Goal: Connect with others: Establish contact or relationships with other users

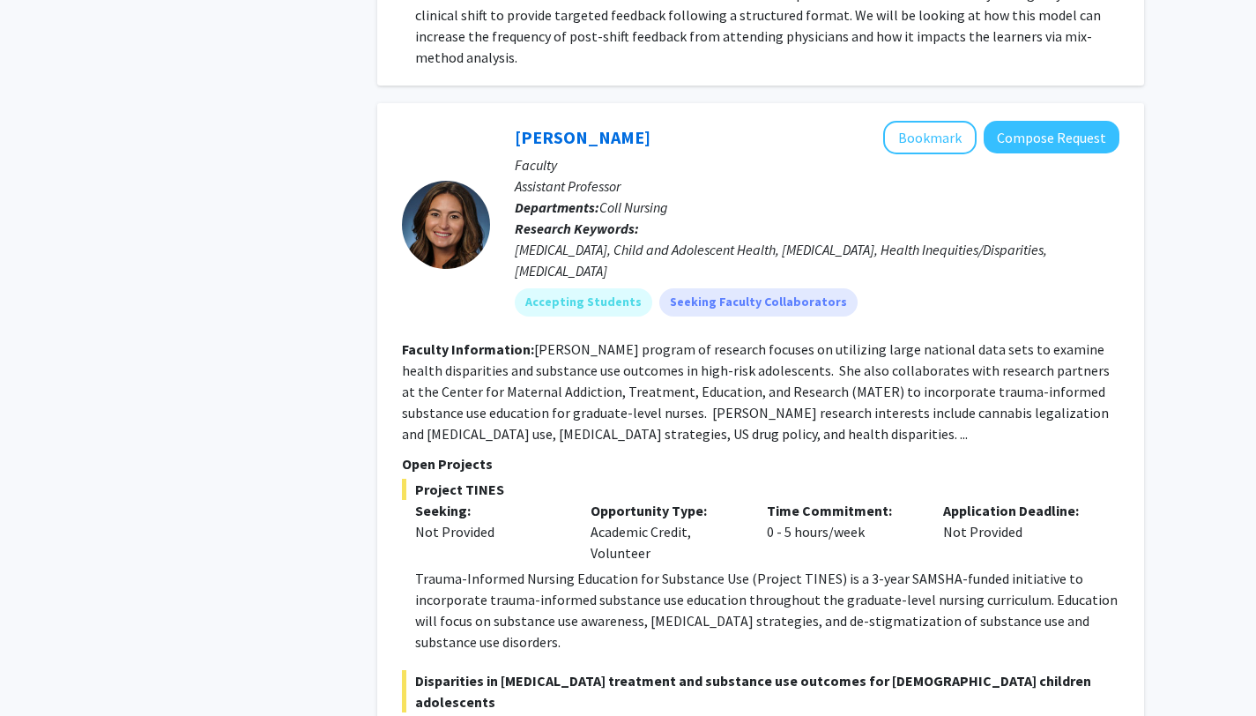
scroll to position [1550, 0]
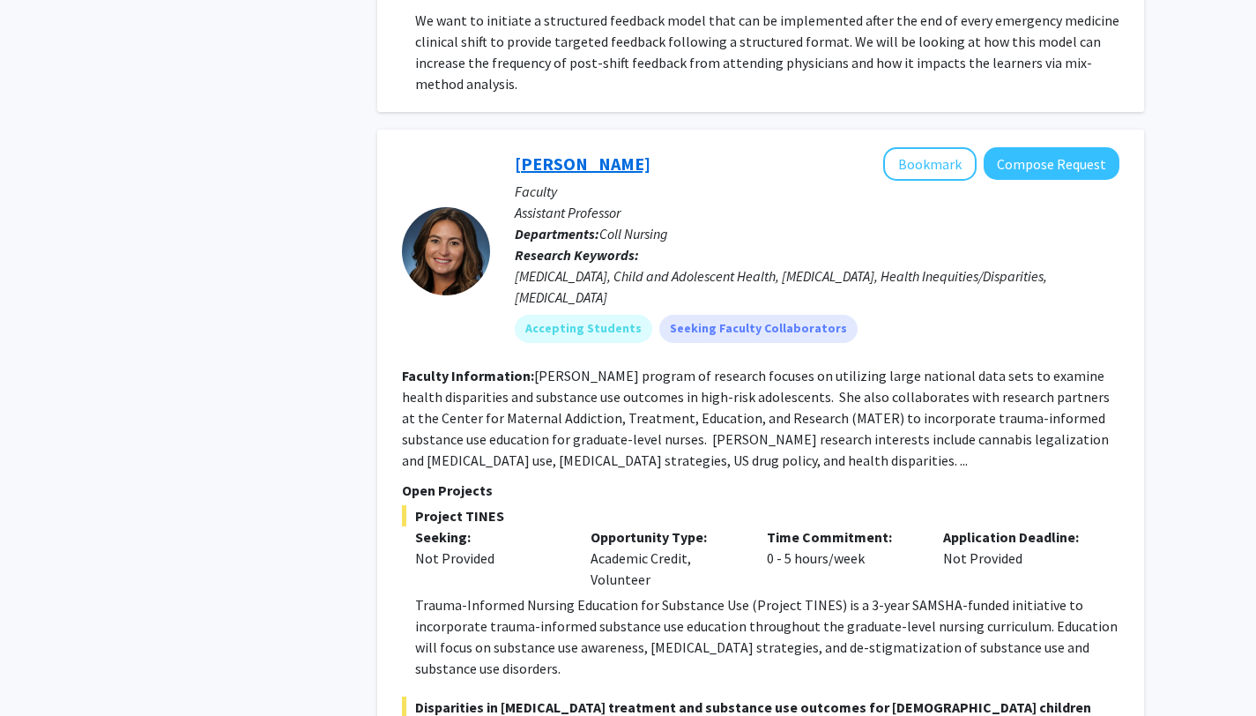
click at [552, 152] on link "[PERSON_NAME]" at bounding box center [583, 163] width 136 height 22
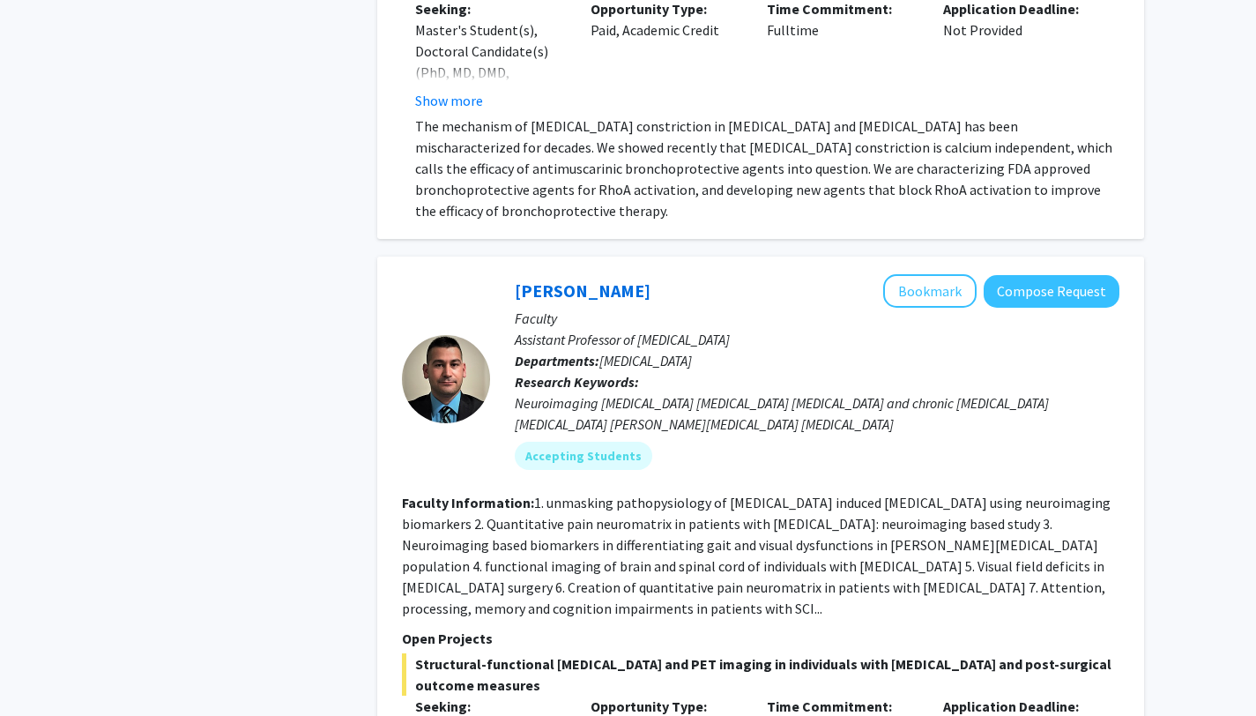
scroll to position [9242, 0]
drag, startPoint x: 510, startPoint y: 305, endPoint x: 652, endPoint y: 307, distance: 141.9
click at [652, 307] on div "[PERSON_NAME] Bookmark Compose Request Faculty Assistant Professor of [MEDICAL_…" at bounding box center [804, 377] width 629 height 209
copy link "[PERSON_NAME]"
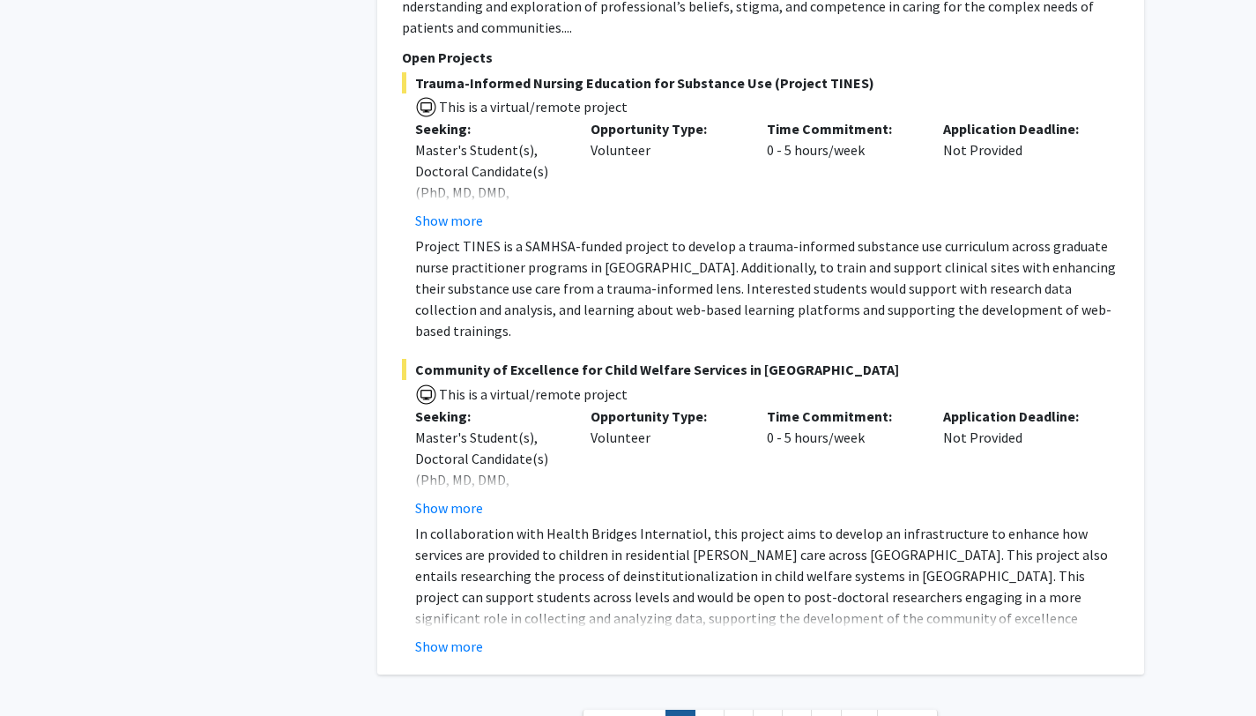
scroll to position [12967, 0]
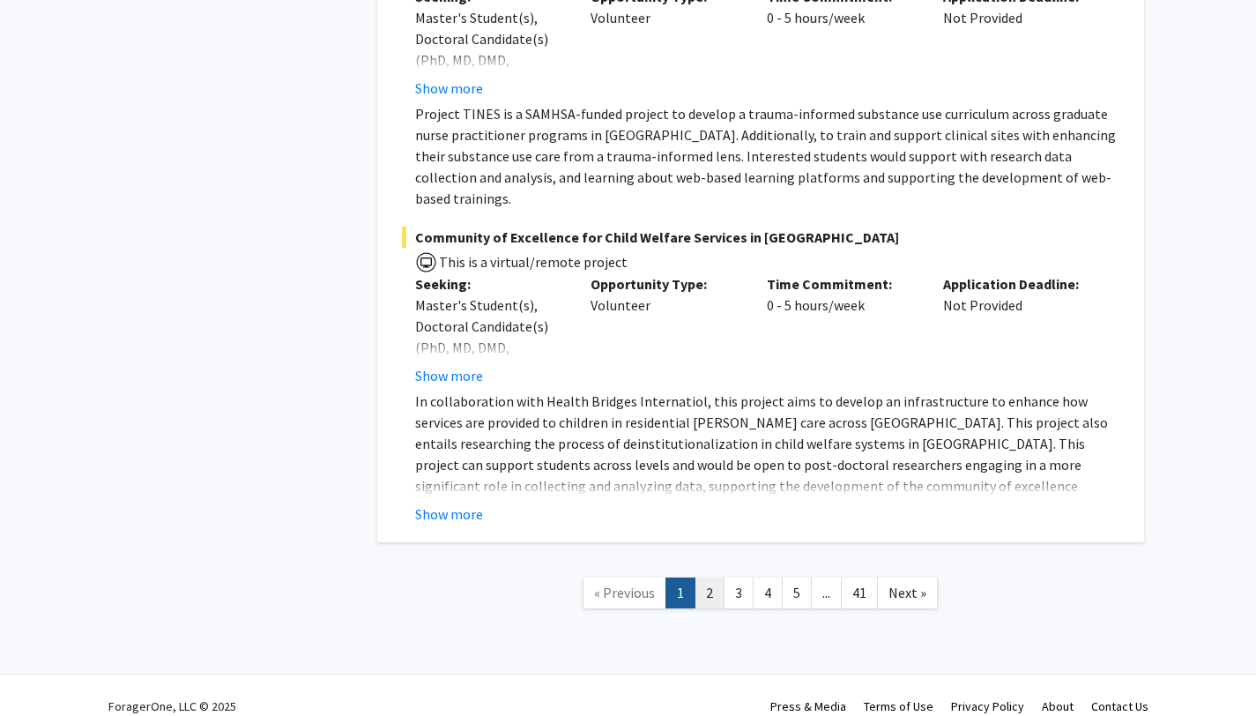
click at [701, 577] on link "2" at bounding box center [710, 592] width 30 height 31
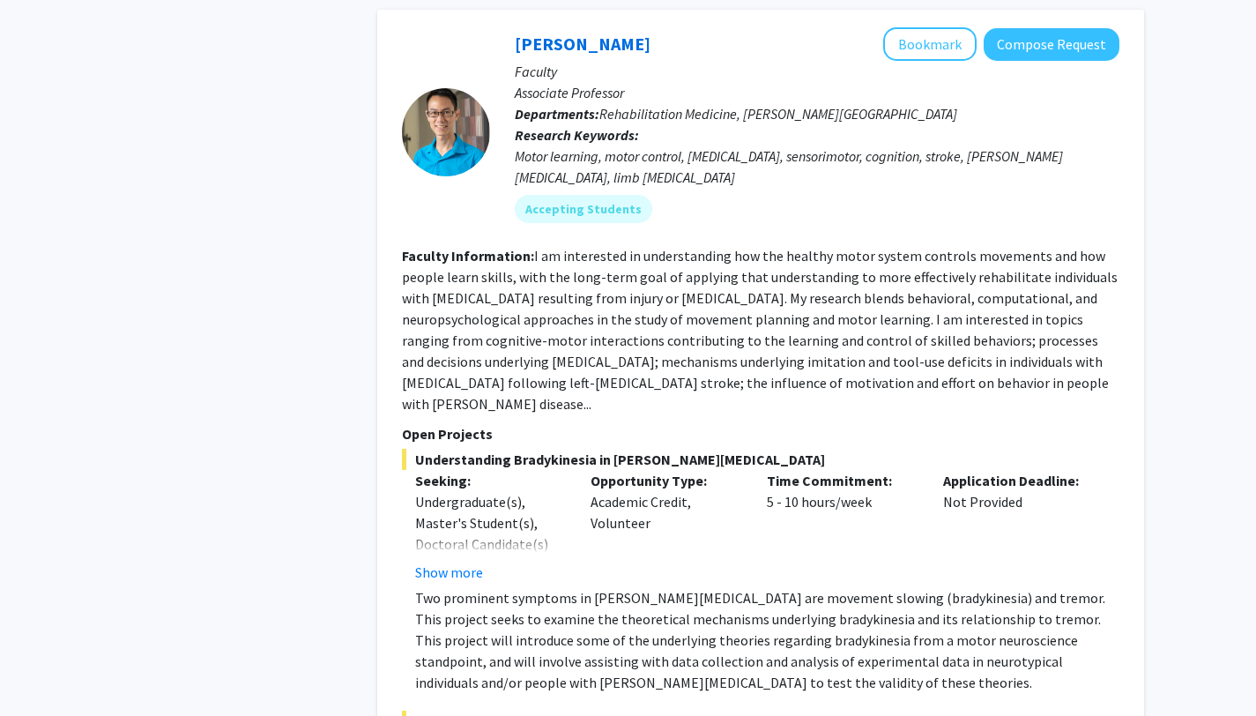
scroll to position [5166, 0]
click at [445, 562] on button "Show more" at bounding box center [449, 572] width 68 height 21
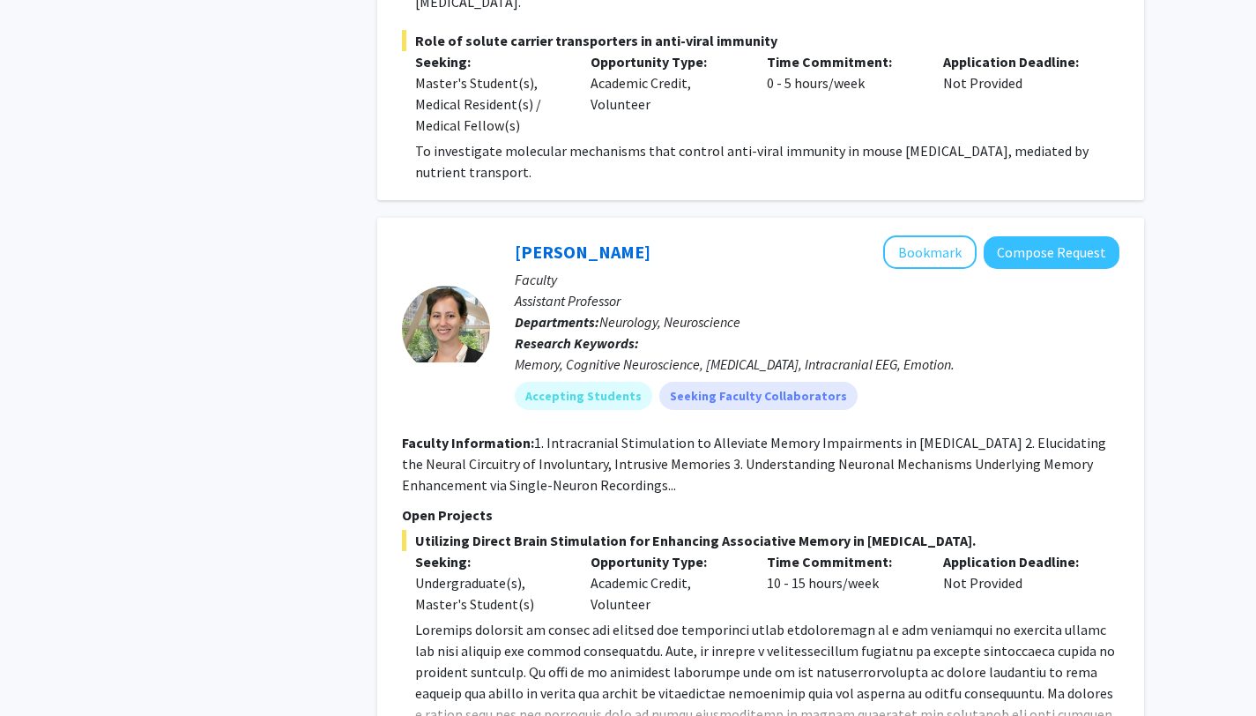
scroll to position [6689, 0]
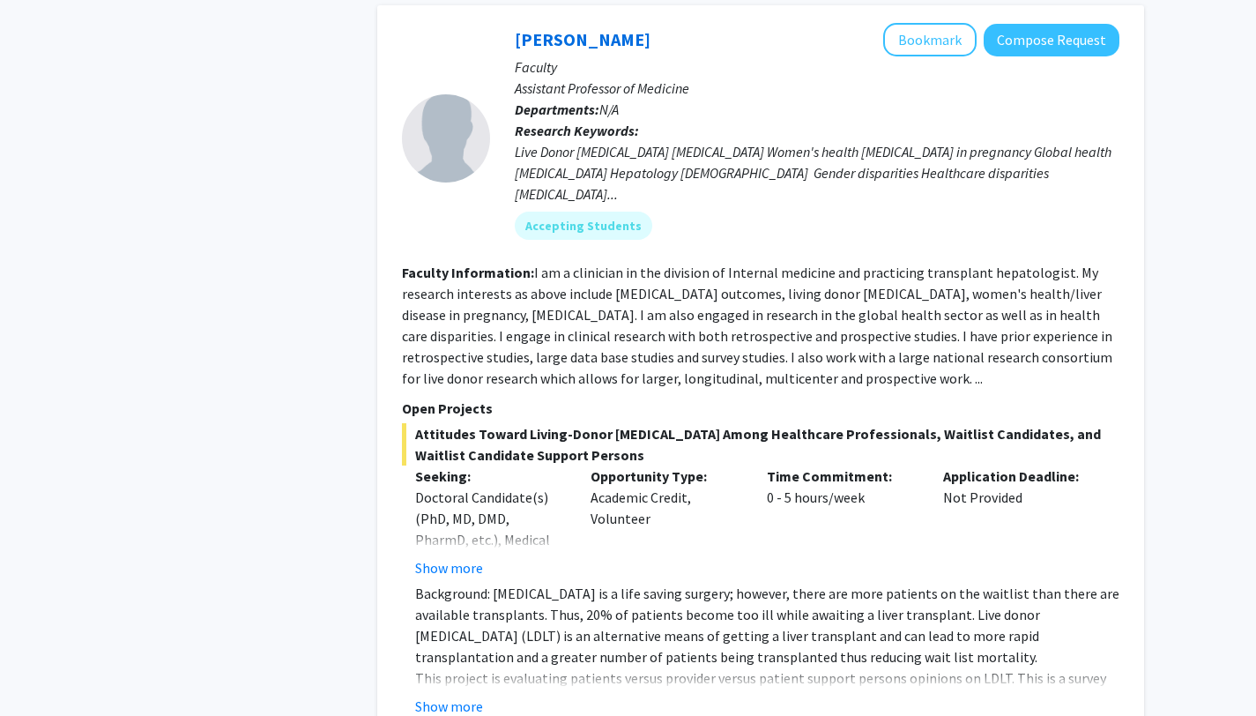
scroll to position [5887, 0]
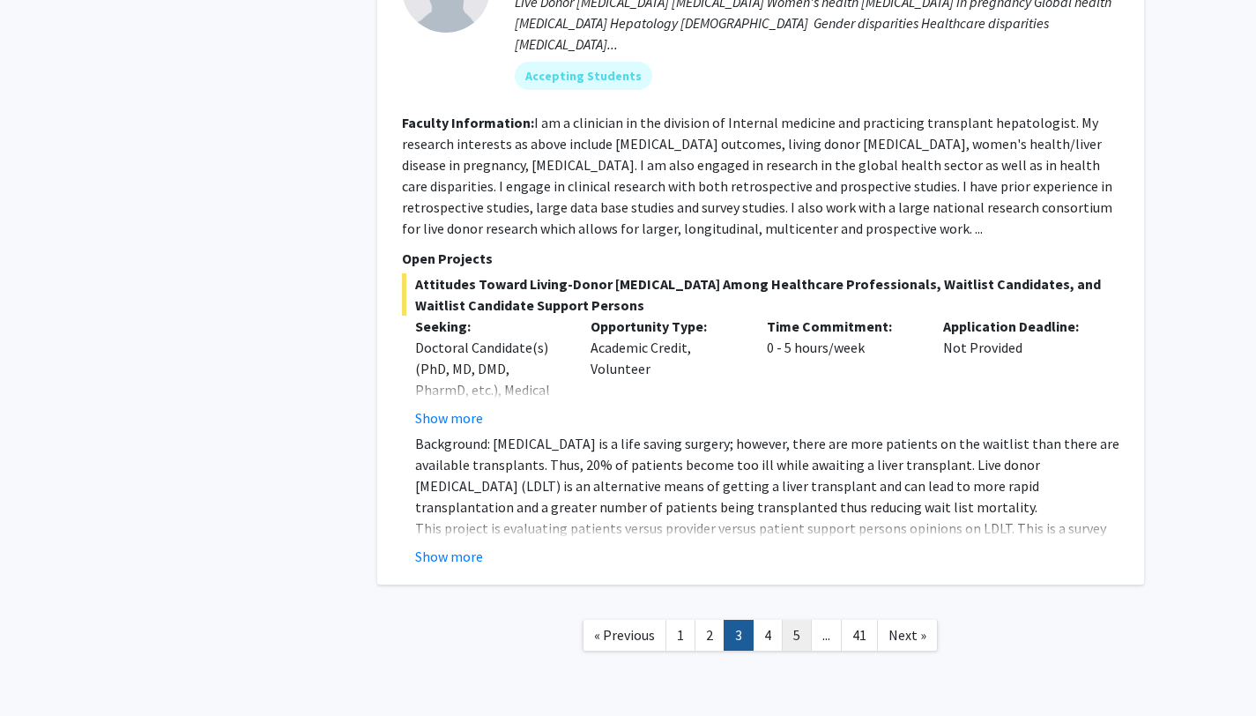
click at [782, 620] on link "5" at bounding box center [797, 635] width 30 height 31
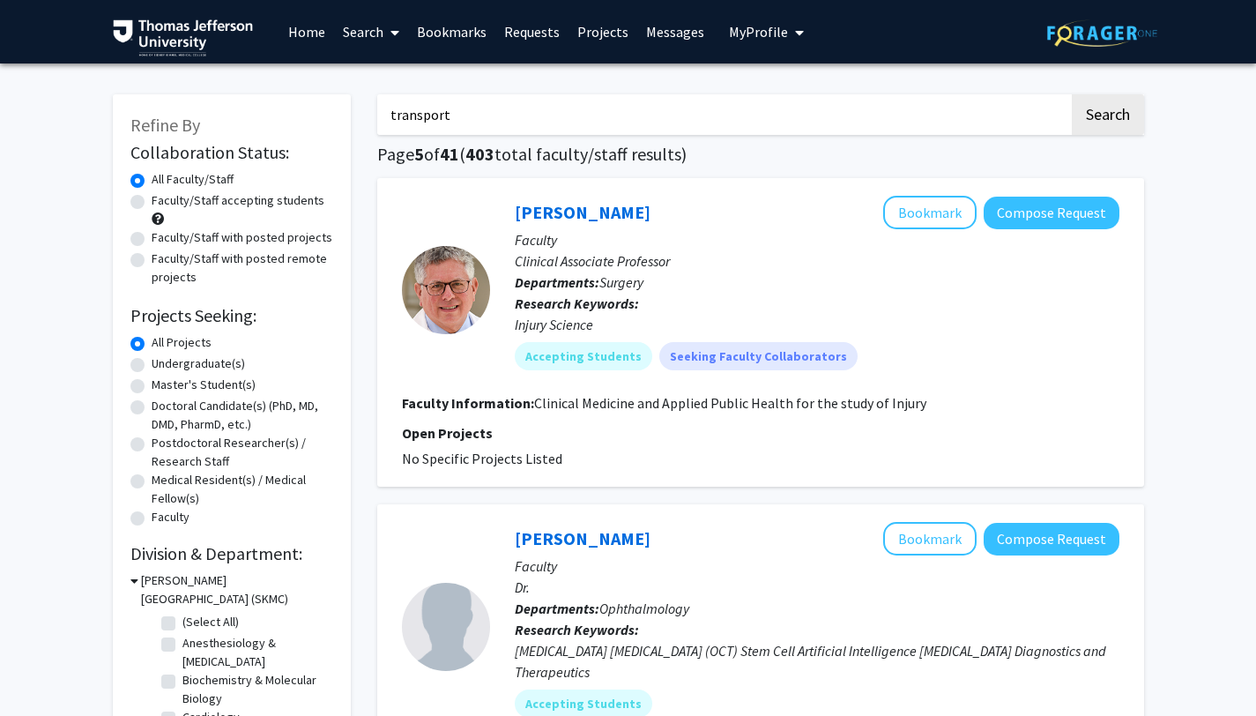
click at [1072, 94] on button "Search" at bounding box center [1108, 114] width 72 height 41
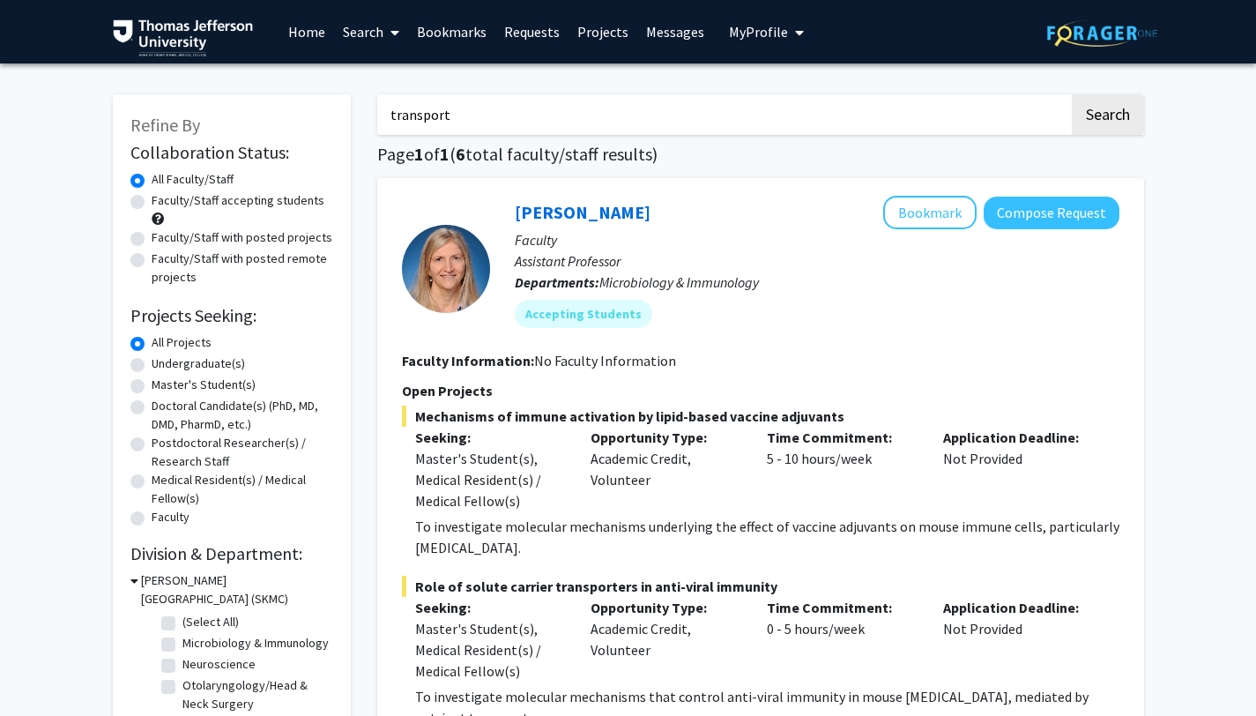
click at [440, 96] on input "transport" at bounding box center [723, 114] width 692 height 41
type input "transplant"
click at [1072, 94] on button "Search" at bounding box center [1108, 114] width 72 height 41
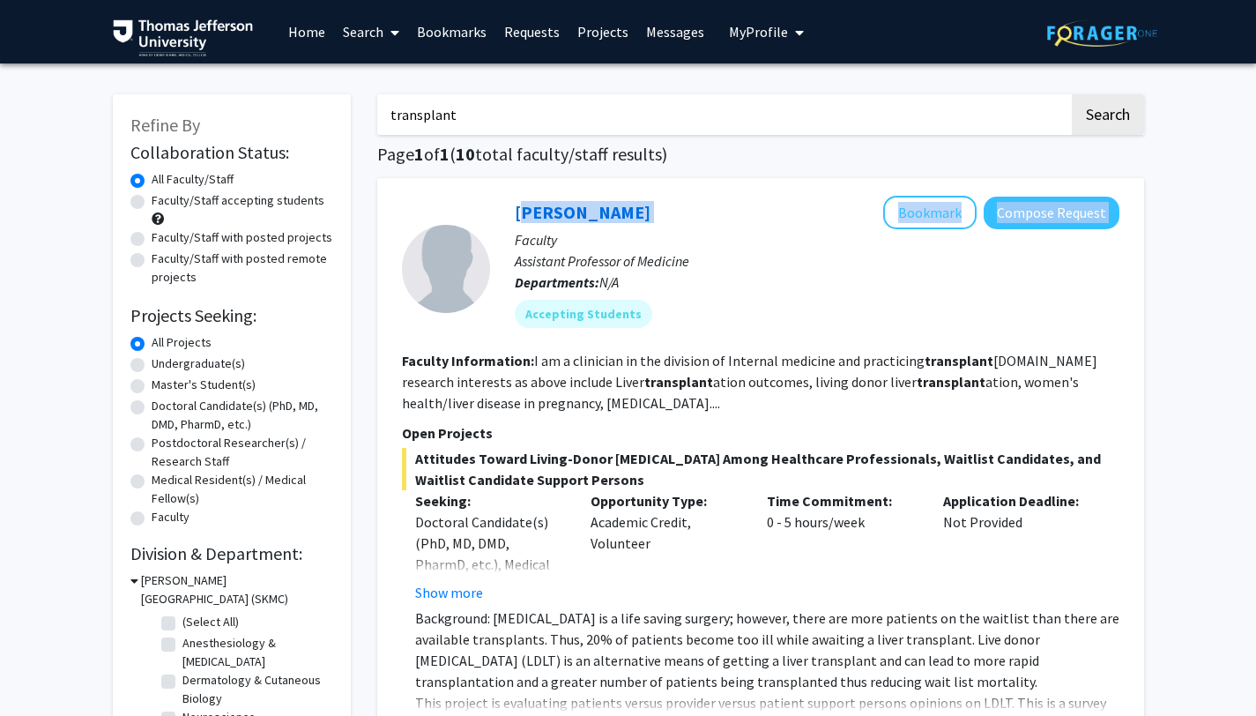
drag, startPoint x: 511, startPoint y: 217, endPoint x: 646, endPoint y: 222, distance: 135.0
click at [646, 222] on div "[PERSON_NAME] Bookmark Compose Request Faculty Assistant Professor of Medicine …" at bounding box center [804, 268] width 629 height 145
click at [646, 221] on div "[PERSON_NAME] Bookmark Compose Request" at bounding box center [817, 212] width 605 height 33
drag, startPoint x: 502, startPoint y: 212, endPoint x: 642, endPoint y: 216, distance: 139.3
click at [642, 216] on div "[PERSON_NAME] Bookmark Compose Request Faculty Assistant Professor of Medicine …" at bounding box center [804, 268] width 629 height 145
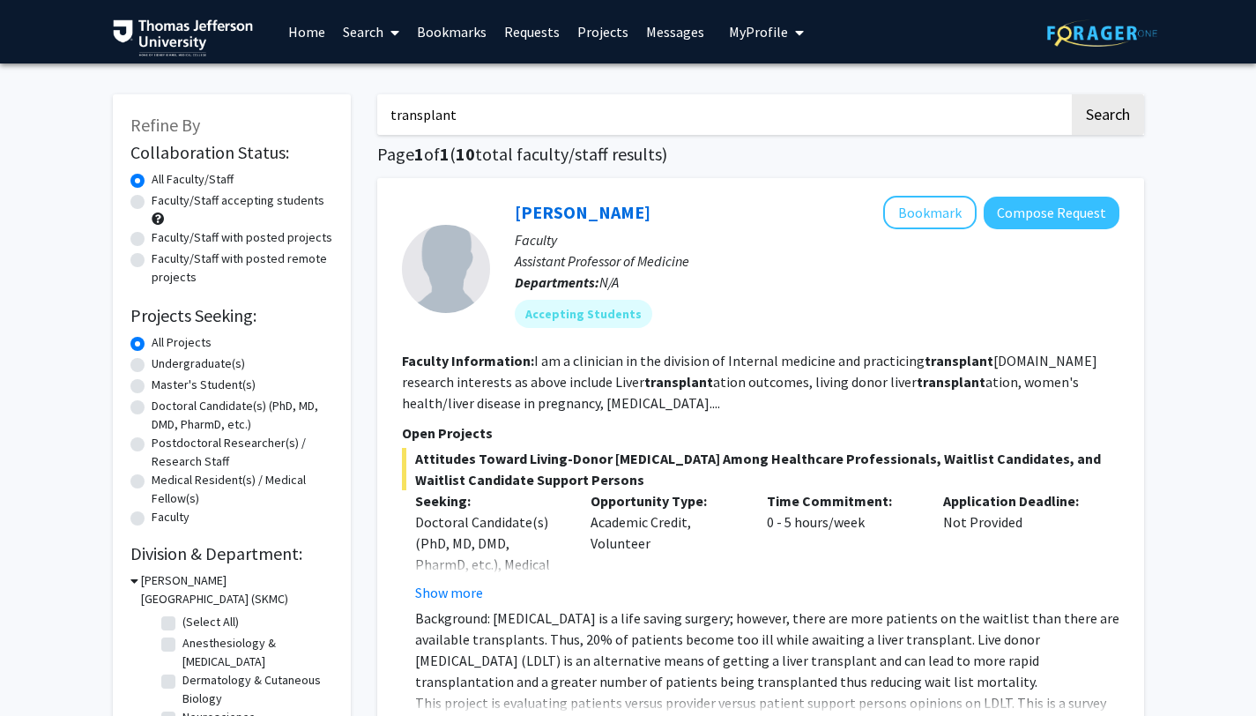
copy link "[PERSON_NAME]"
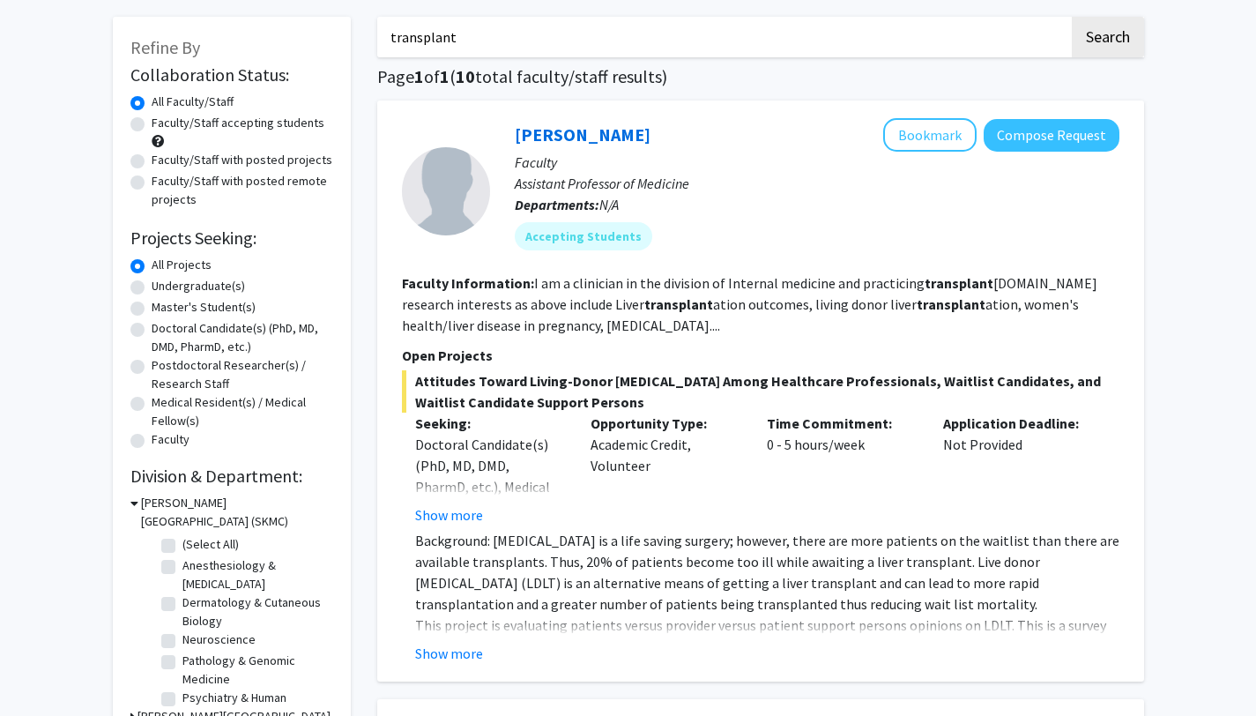
scroll to position [390, 0]
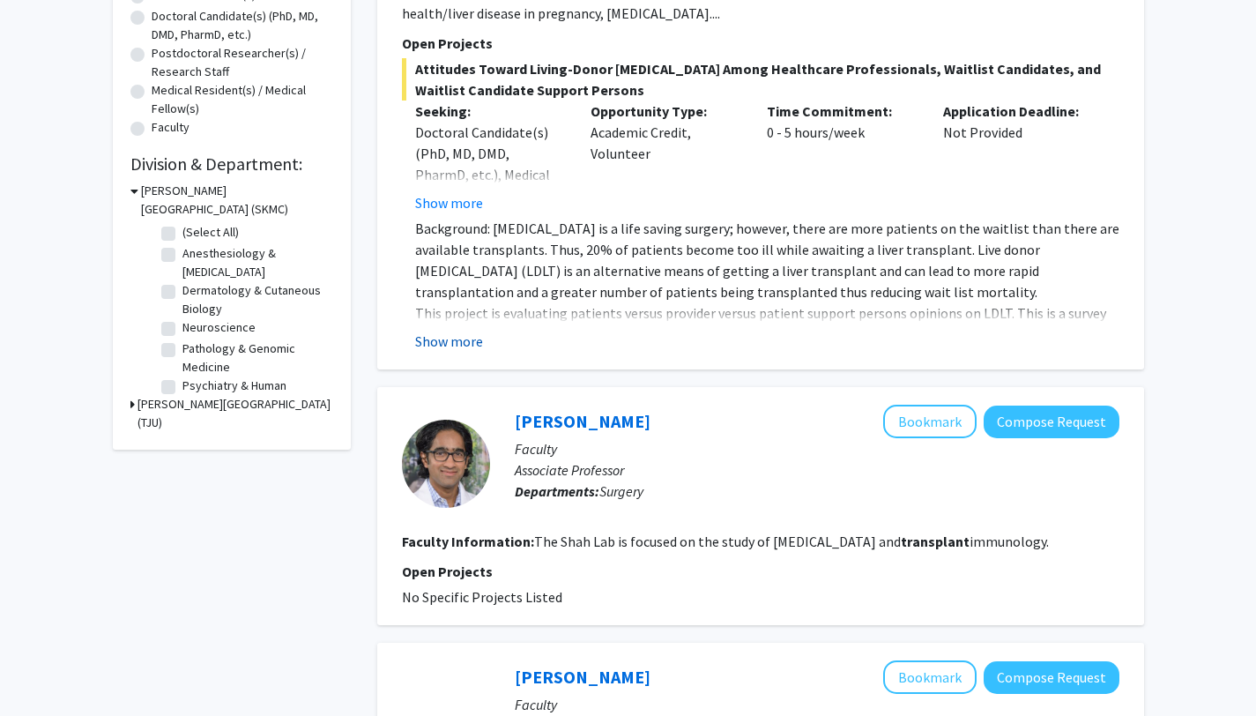
click at [457, 340] on button "Show more" at bounding box center [449, 341] width 68 height 21
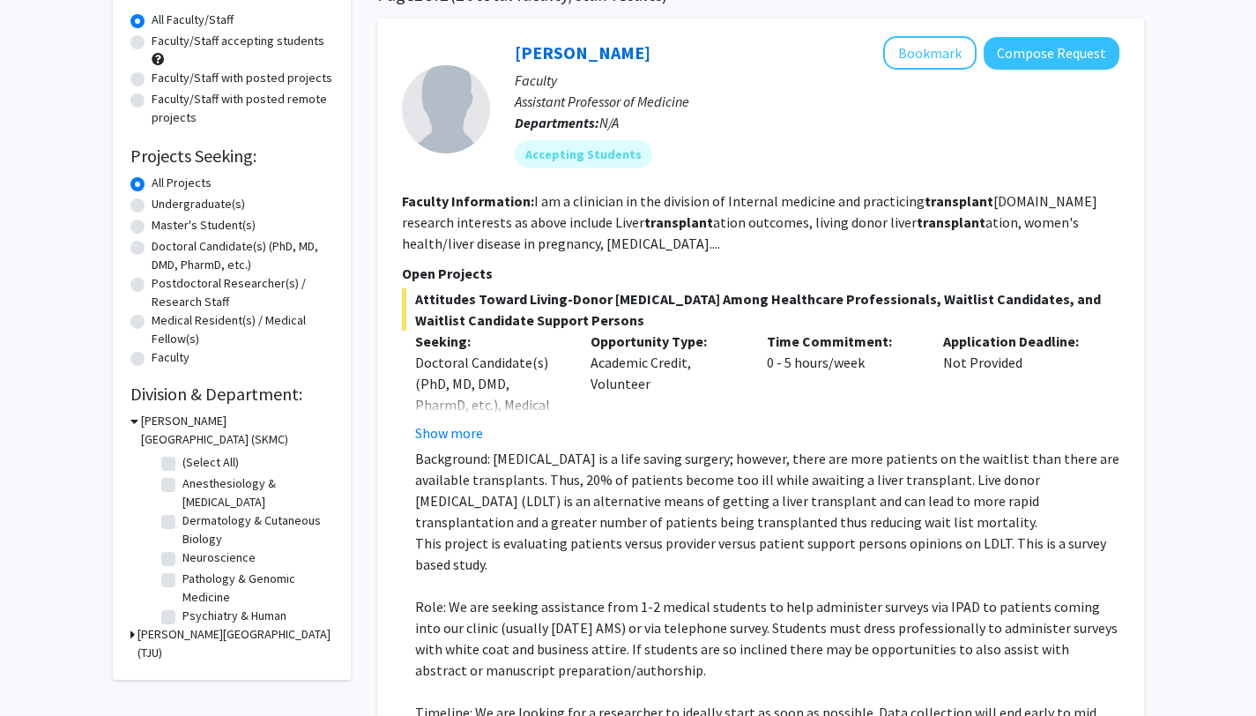
scroll to position [132, 0]
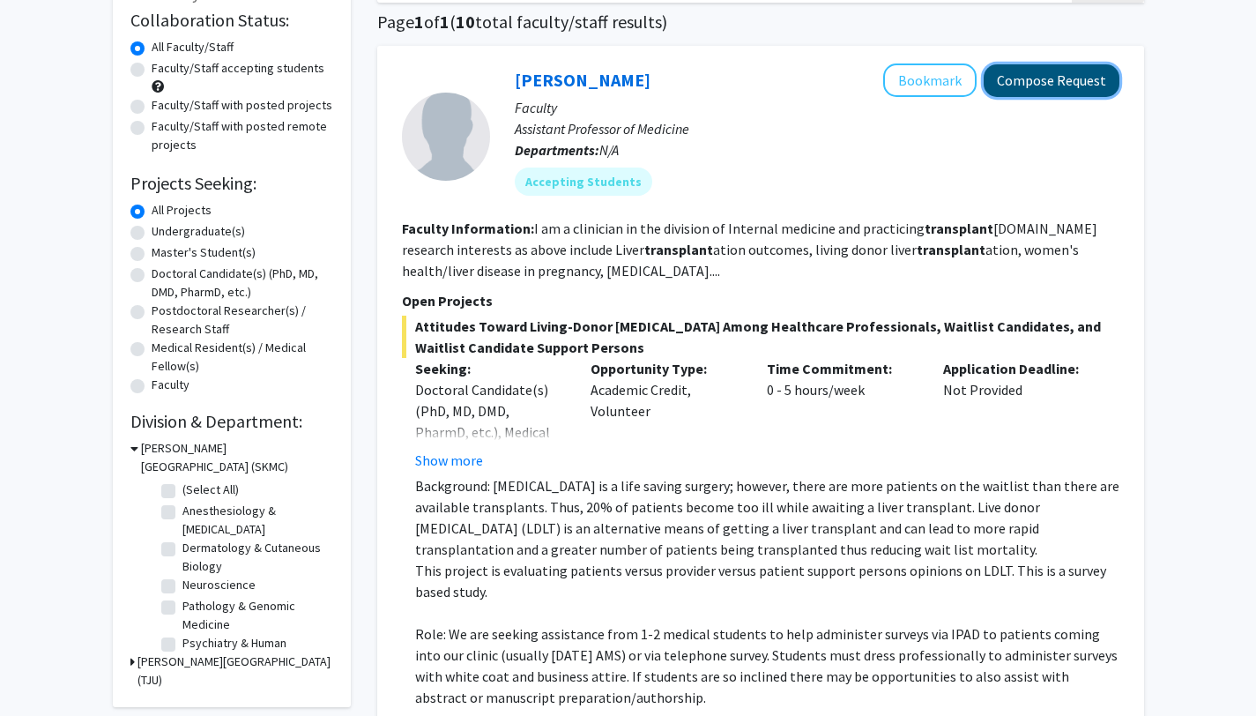
click at [1086, 88] on button "Compose Request" at bounding box center [1052, 80] width 136 height 33
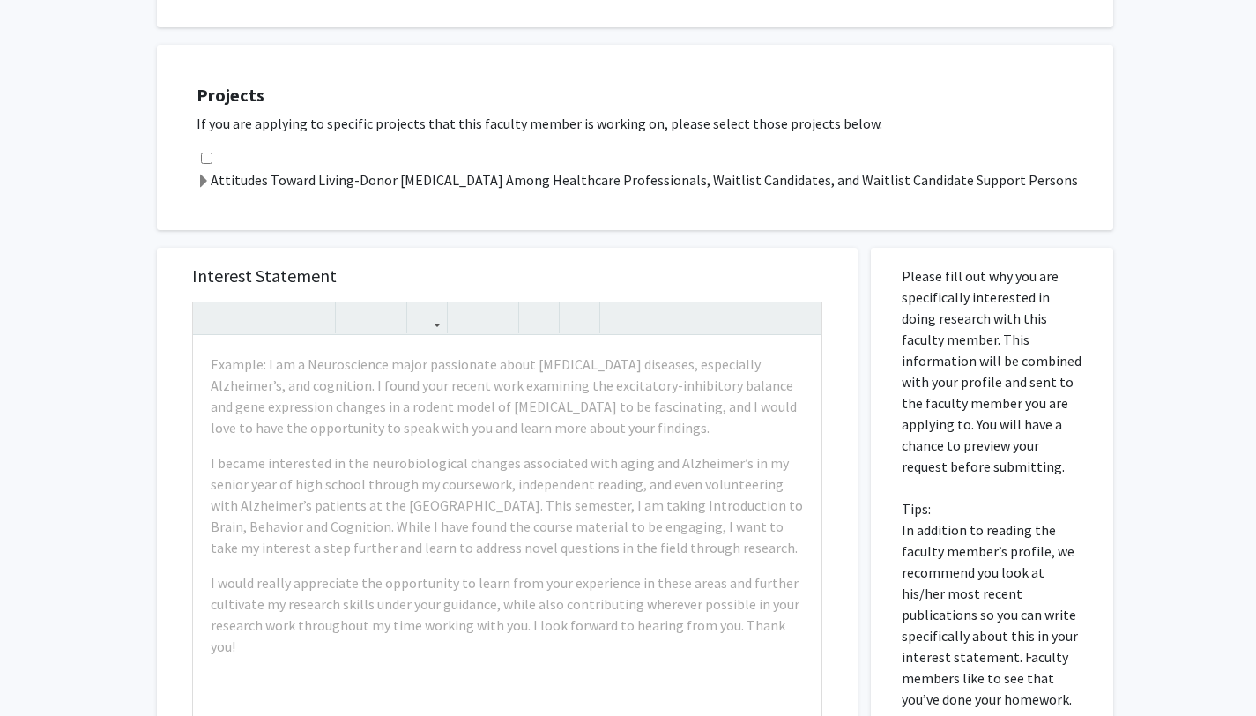
scroll to position [799, 0]
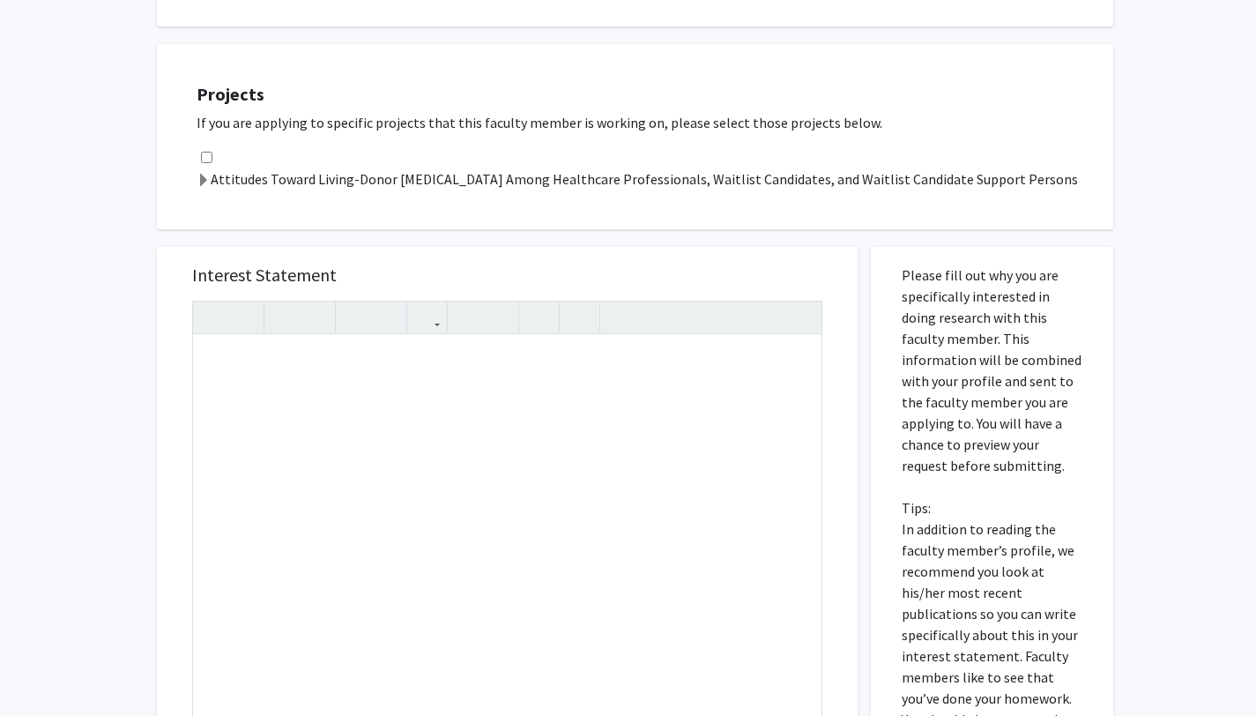
click at [160, 380] on div "Interest Statement Insert link Remove link" at bounding box center [507, 509] width 701 height 525
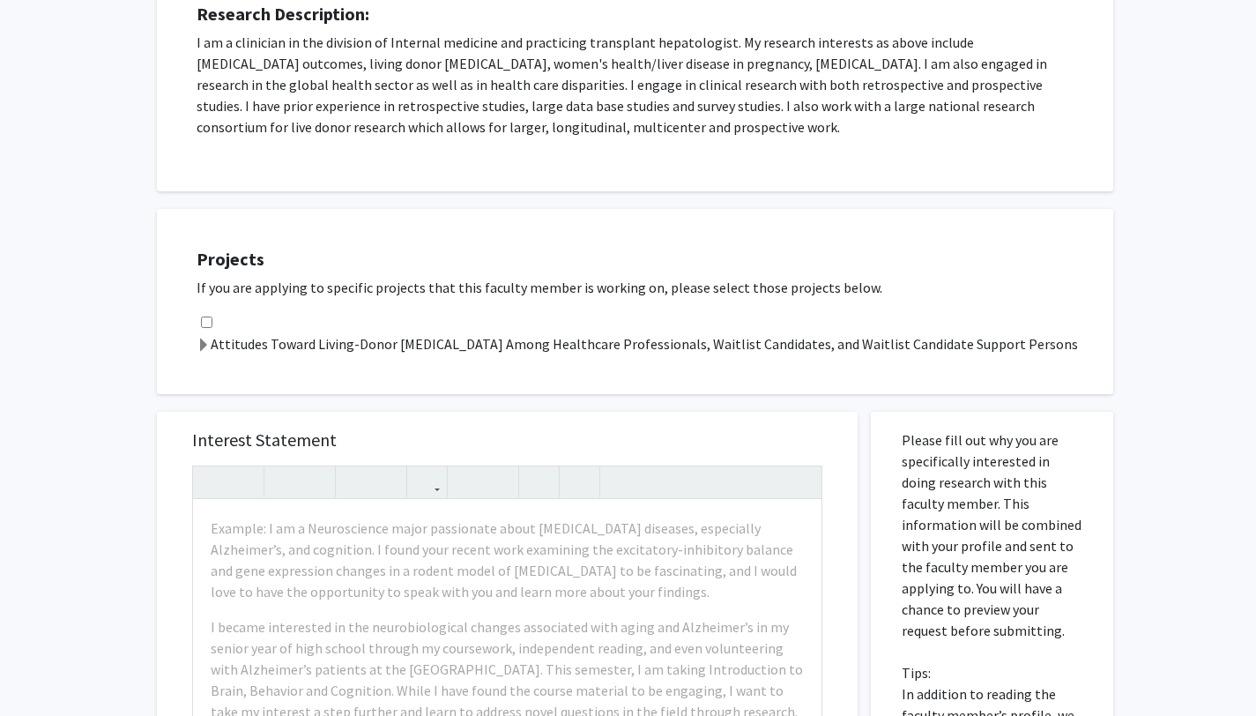
scroll to position [635, 0]
